Goal: Find specific page/section: Find specific page/section

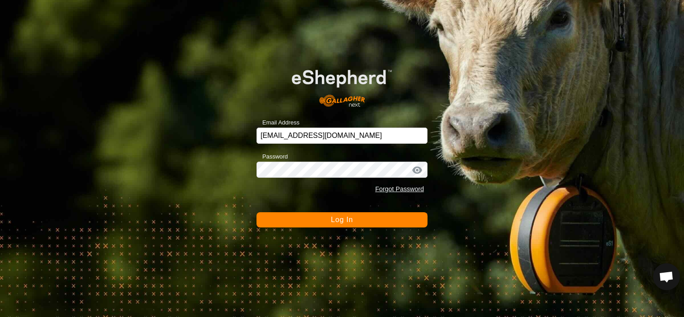
click at [329, 220] on button "Log In" at bounding box center [341, 219] width 171 height 15
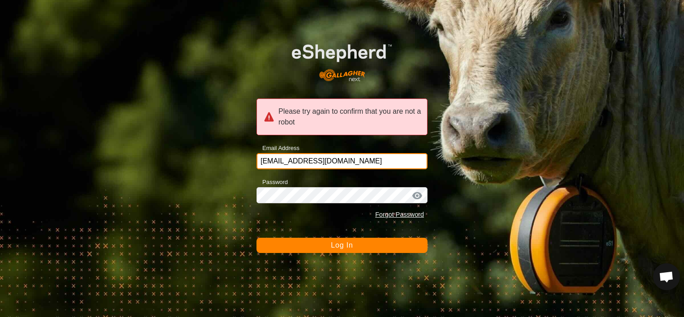
click at [300, 156] on input "[EMAIL_ADDRESS][DOMAIN_NAME]" at bounding box center [341, 161] width 171 height 16
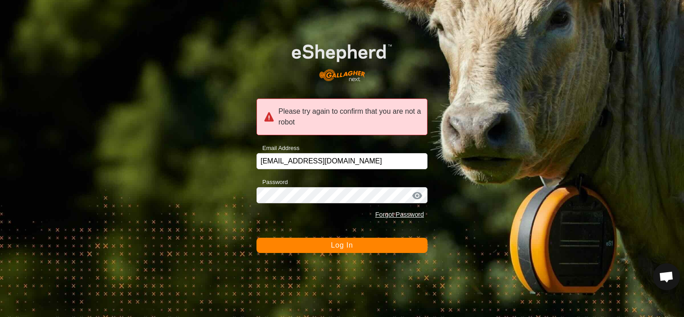
click at [324, 247] on button "Log In" at bounding box center [341, 245] width 171 height 15
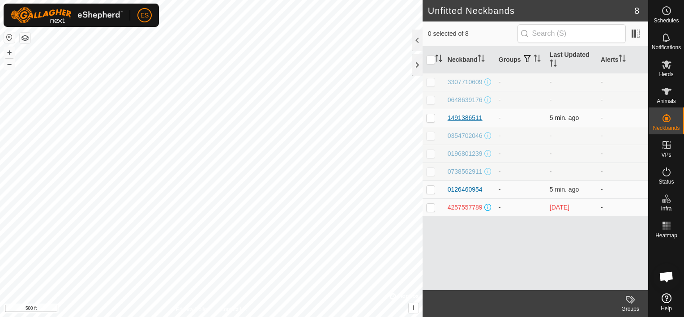
click at [468, 120] on div "1491386511" at bounding box center [465, 117] width 35 height 9
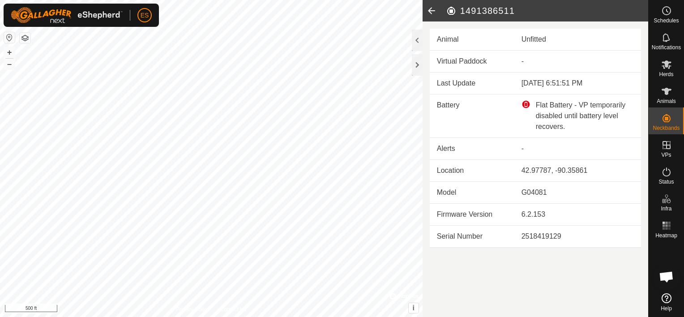
click at [430, 10] on icon at bounding box center [431, 10] width 18 height 21
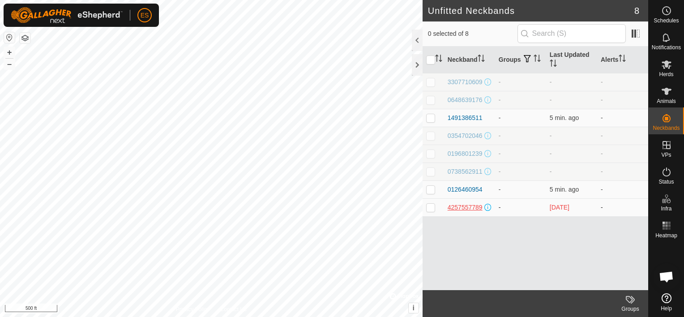
click at [462, 209] on div "4257557789" at bounding box center [465, 207] width 35 height 9
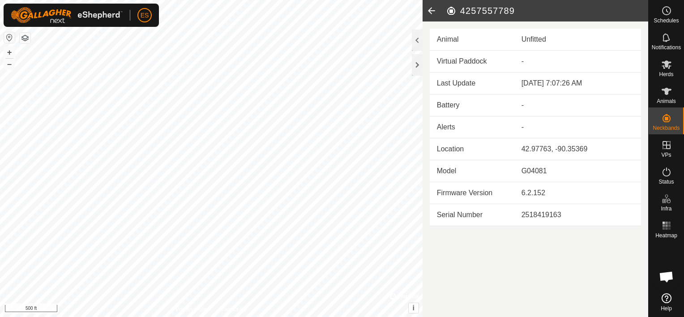
click at [427, 9] on icon at bounding box center [431, 10] width 18 height 21
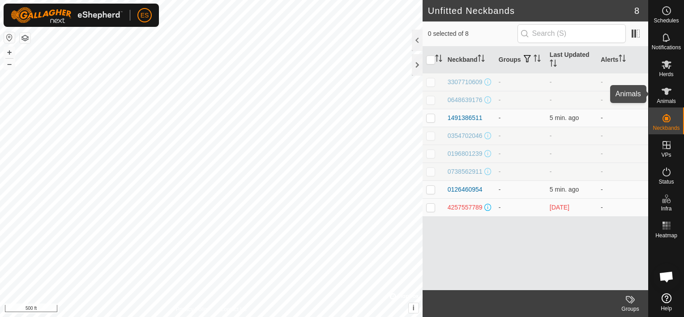
click at [664, 86] on icon at bounding box center [666, 91] width 11 height 11
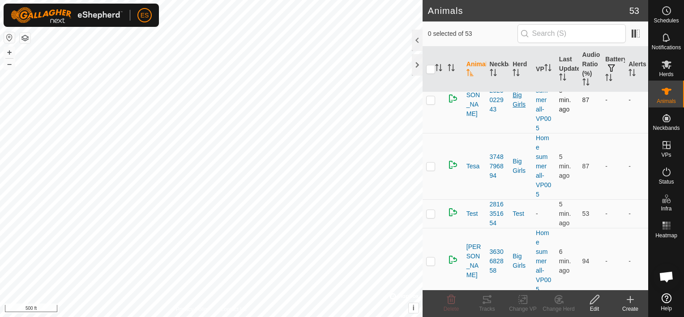
scroll to position [2884, 0]
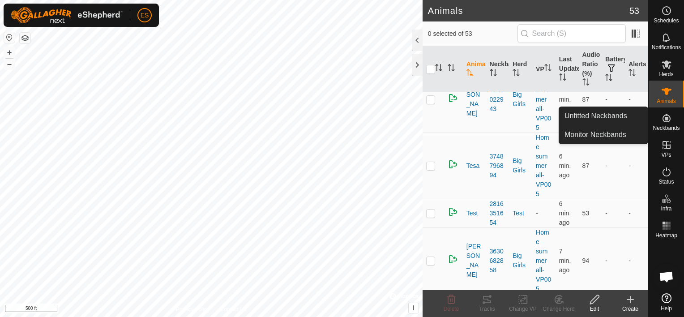
click at [669, 126] on span "Neckbands" at bounding box center [666, 127] width 27 height 5
click at [612, 119] on link "Unfitted Neckbands" at bounding box center [603, 116] width 89 height 18
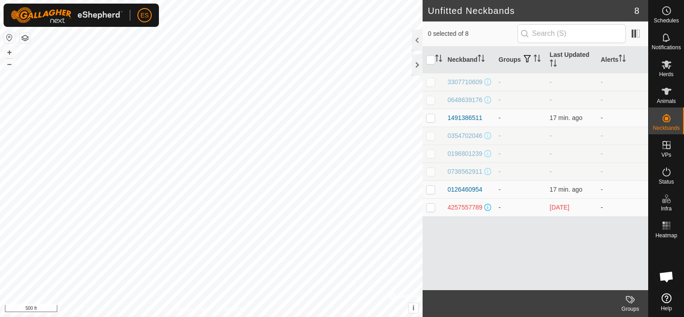
drag, startPoint x: 458, startPoint y: 218, endPoint x: 446, endPoint y: 209, distance: 15.4
click at [446, 209] on td "4257557789" at bounding box center [469, 207] width 51 height 18
drag, startPoint x: 446, startPoint y: 209, endPoint x: 461, endPoint y: 209, distance: 14.8
copy div "4257557789"
